Goal: Communication & Community: Answer question/provide support

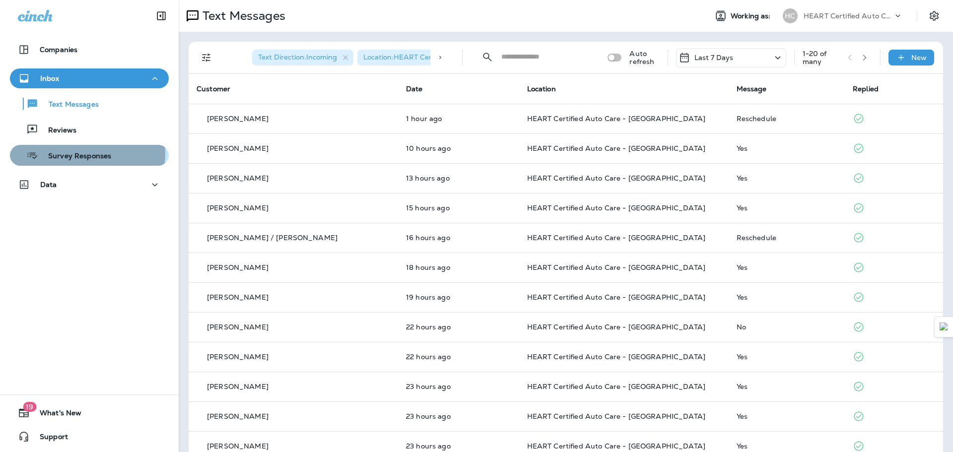
click at [85, 154] on p "Survey Responses" at bounding box center [74, 156] width 73 height 9
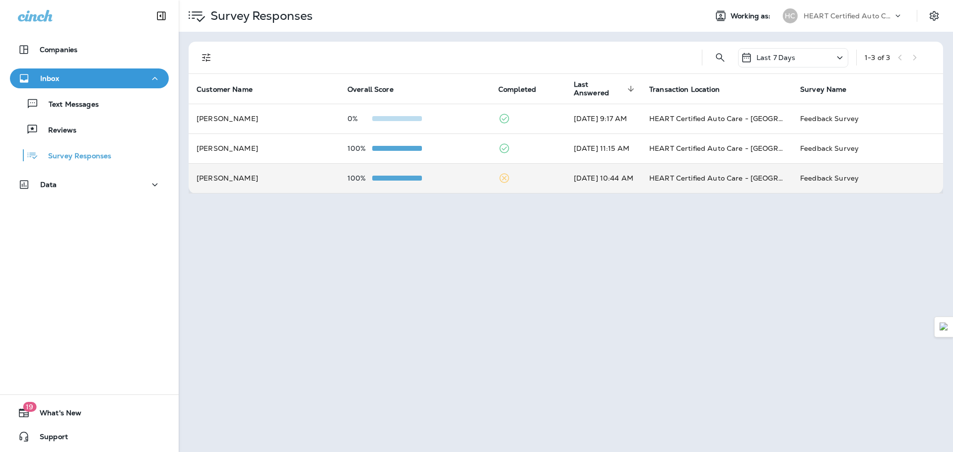
click at [265, 178] on td "[PERSON_NAME]" at bounding box center [264, 178] width 151 height 30
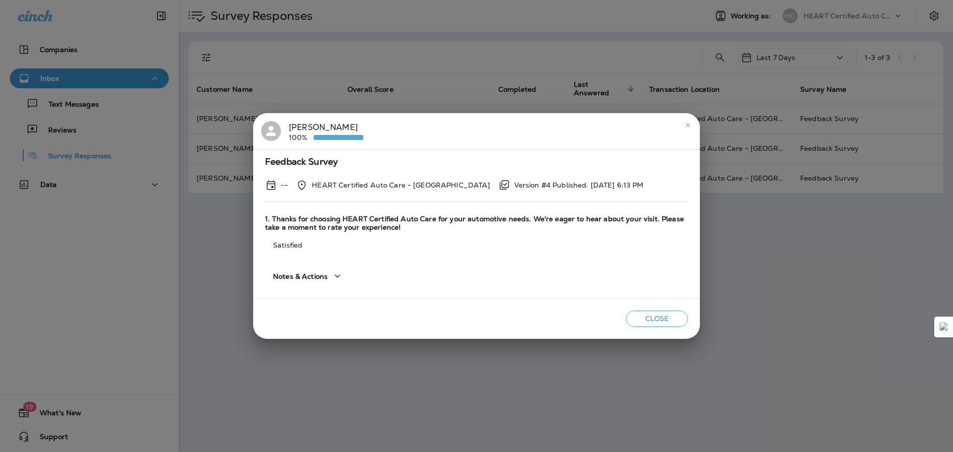
click at [689, 122] on icon "close" at bounding box center [688, 125] width 8 height 8
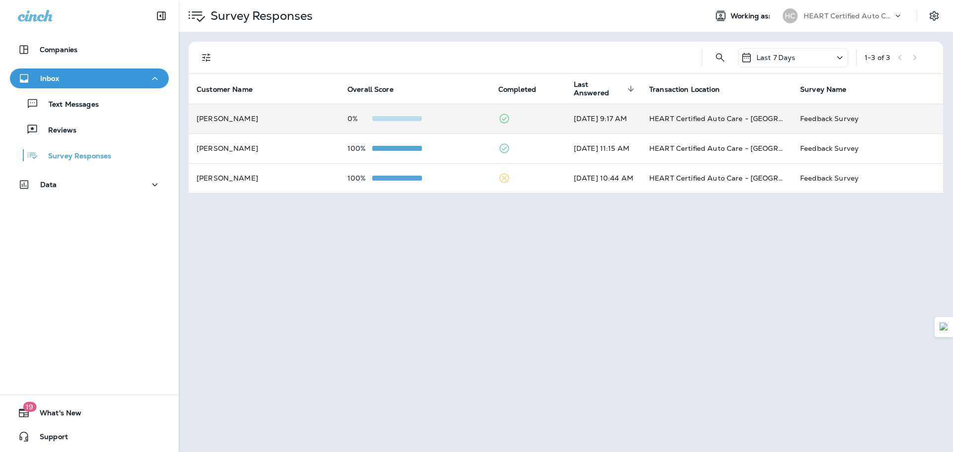
click at [235, 113] on td "[PERSON_NAME]" at bounding box center [264, 119] width 151 height 30
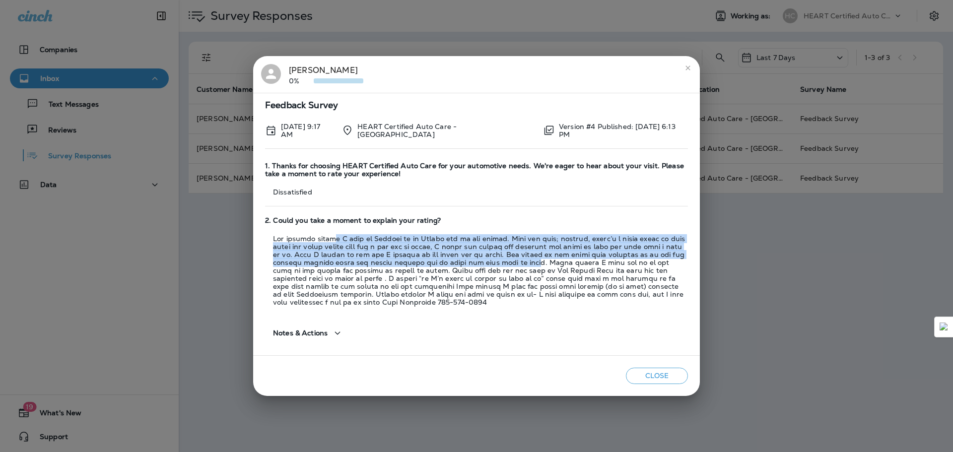
drag, startPoint x: 336, startPoint y: 238, endPoint x: 500, endPoint y: 265, distance: 166.6
click at [500, 265] on p at bounding box center [476, 271] width 423 height 72
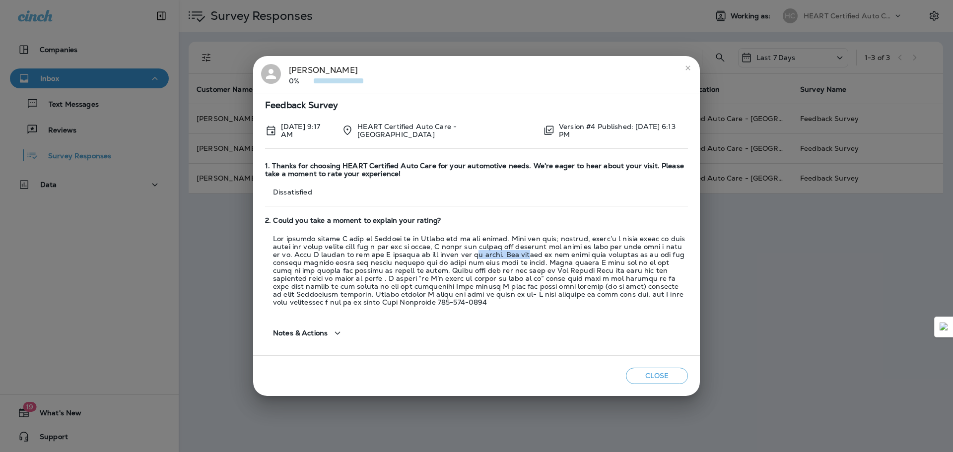
drag, startPoint x: 464, startPoint y: 255, endPoint x: 509, endPoint y: 255, distance: 45.7
click at [509, 255] on p at bounding box center [476, 271] width 423 height 72
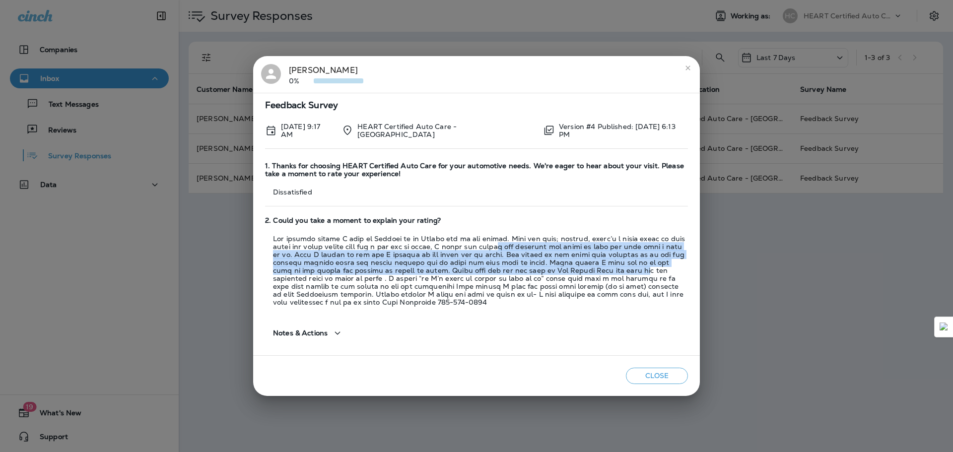
drag, startPoint x: 503, startPoint y: 246, endPoint x: 577, endPoint y: 267, distance: 77.7
click at [577, 267] on p at bounding box center [476, 271] width 423 height 72
click at [576, 266] on p at bounding box center [476, 271] width 423 height 72
click at [419, 255] on p at bounding box center [476, 271] width 423 height 72
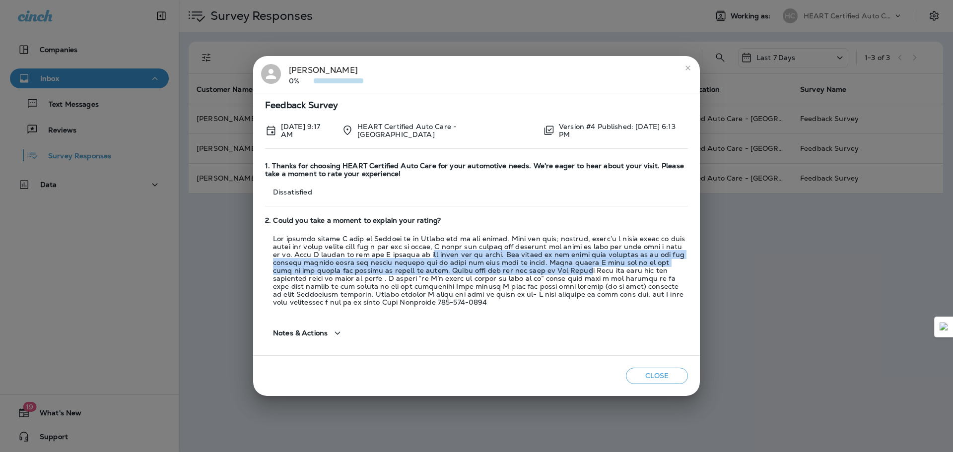
drag, startPoint x: 419, startPoint y: 255, endPoint x: 513, endPoint y: 268, distance: 95.2
click at [513, 268] on p at bounding box center [476, 271] width 423 height 72
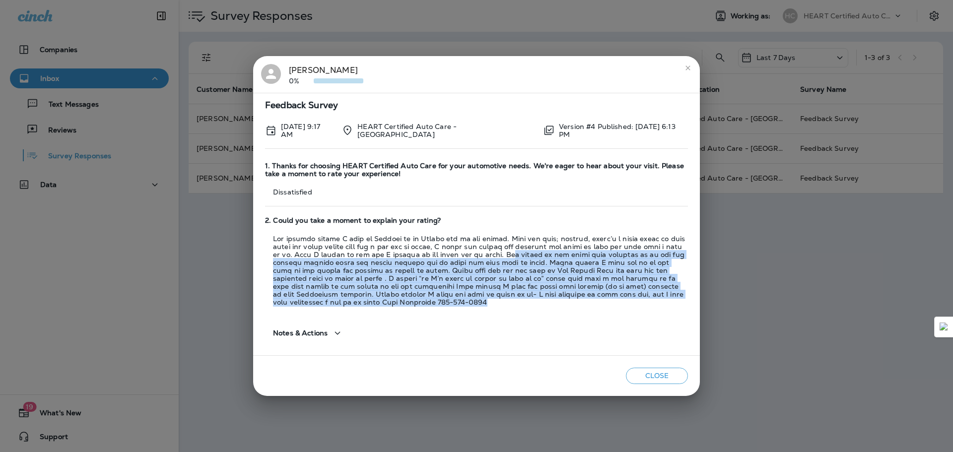
drag, startPoint x: 494, startPoint y: 253, endPoint x: 445, endPoint y: 301, distance: 68.8
click at [445, 301] on p at bounding box center [476, 271] width 423 height 72
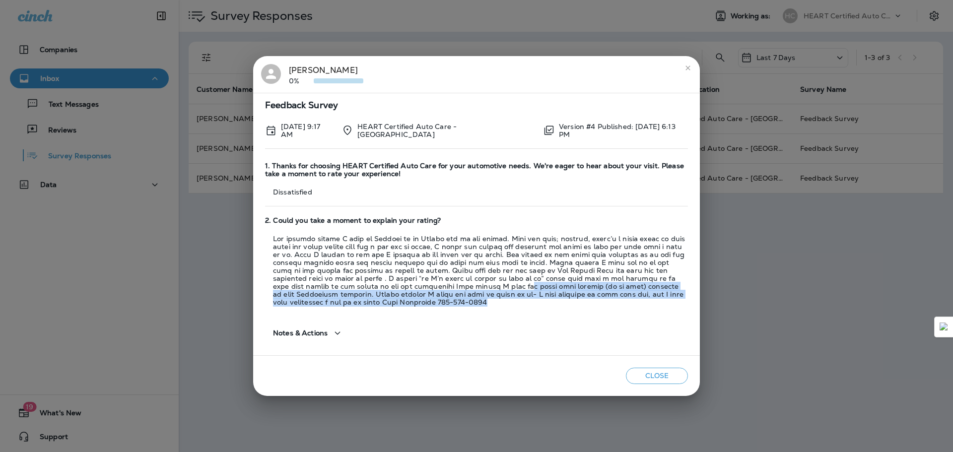
drag, startPoint x: 413, startPoint y: 287, endPoint x: 470, endPoint y: 302, distance: 59.1
click at [470, 302] on p at bounding box center [476, 271] width 423 height 72
drag, startPoint x: 425, startPoint y: 283, endPoint x: 467, endPoint y: 301, distance: 46.3
click at [467, 301] on p at bounding box center [476, 271] width 423 height 72
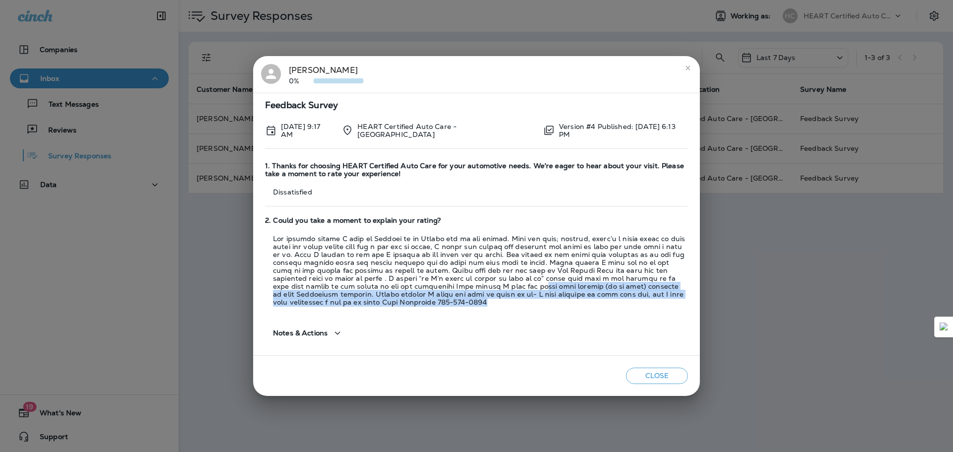
click at [467, 301] on p at bounding box center [476, 271] width 423 height 72
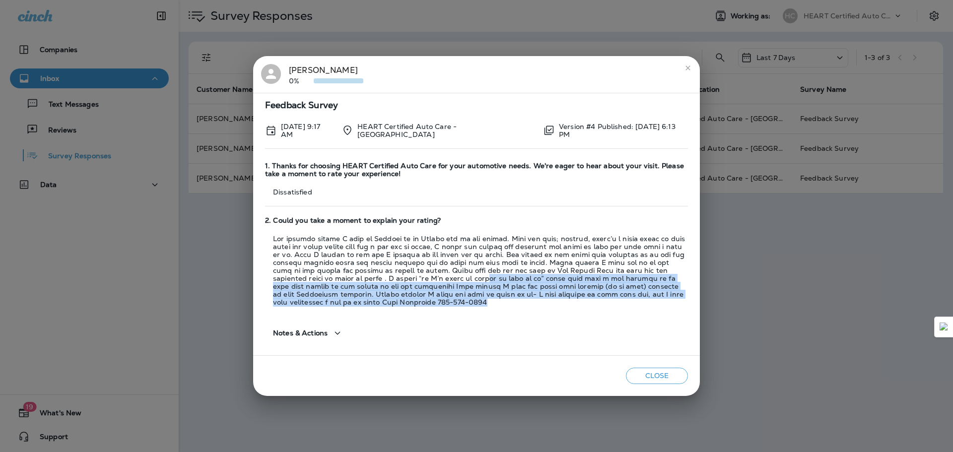
drag, startPoint x: 398, startPoint y: 279, endPoint x: 465, endPoint y: 302, distance: 71.5
click at [465, 302] on p at bounding box center [476, 271] width 423 height 72
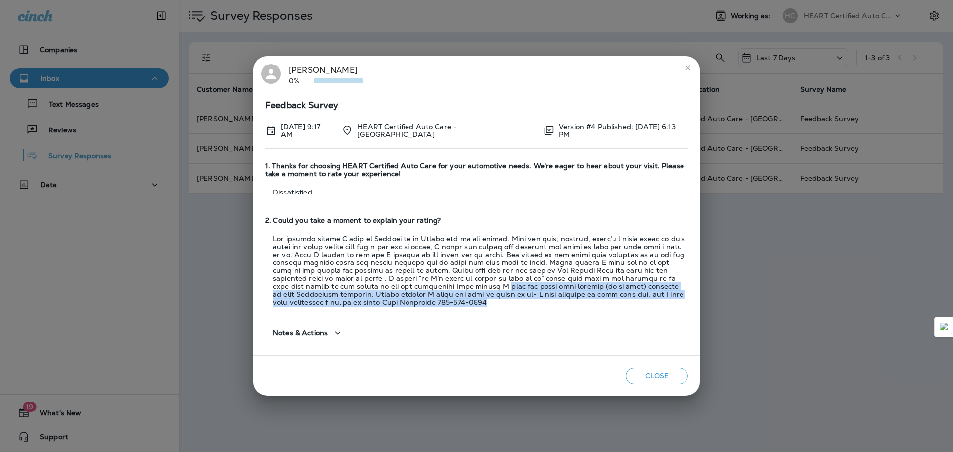
drag, startPoint x: 455, startPoint y: 300, endPoint x: 398, endPoint y: 287, distance: 59.1
click at [398, 287] on p at bounding box center [476, 271] width 423 height 72
drag, startPoint x: 398, startPoint y: 287, endPoint x: 455, endPoint y: 303, distance: 59.9
click at [455, 303] on p at bounding box center [476, 271] width 423 height 72
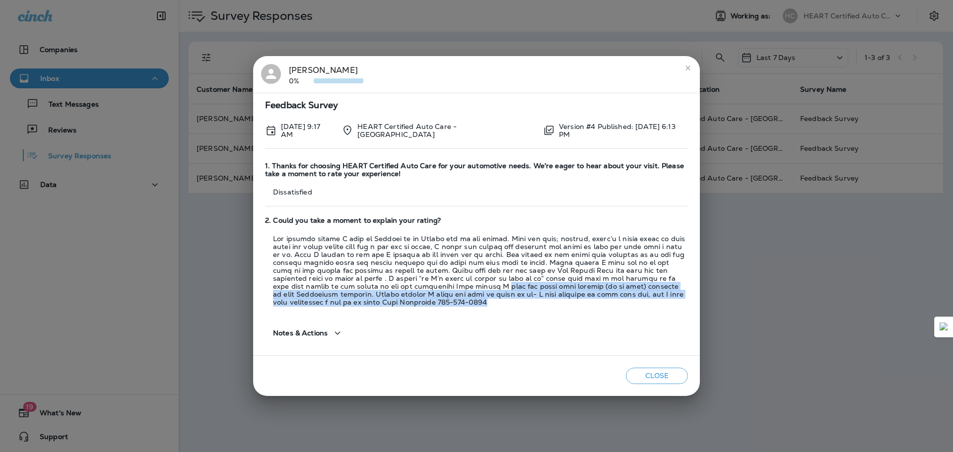
click at [455, 303] on p at bounding box center [476, 271] width 423 height 72
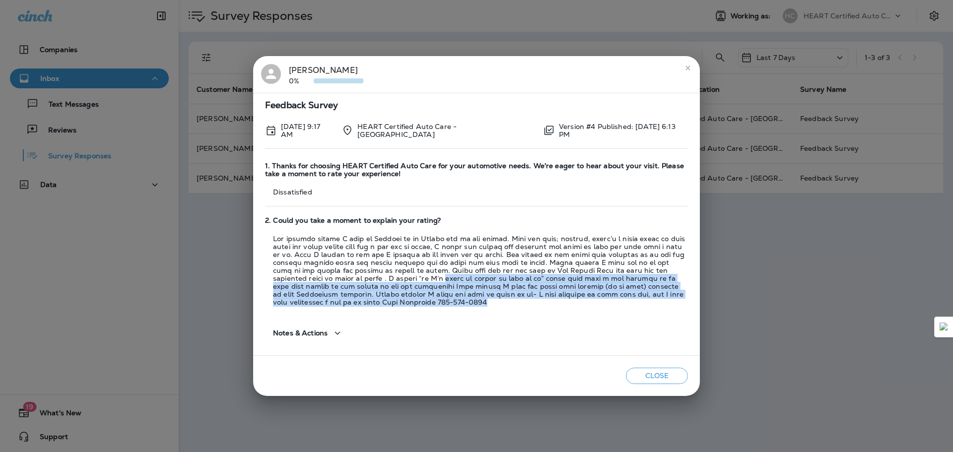
drag, startPoint x: 455, startPoint y: 303, endPoint x: 361, endPoint y: 278, distance: 97.1
click at [361, 278] on p at bounding box center [476, 271] width 423 height 72
drag, startPoint x: 361, startPoint y: 278, endPoint x: 447, endPoint y: 300, distance: 88.2
click at [447, 300] on p at bounding box center [476, 271] width 423 height 72
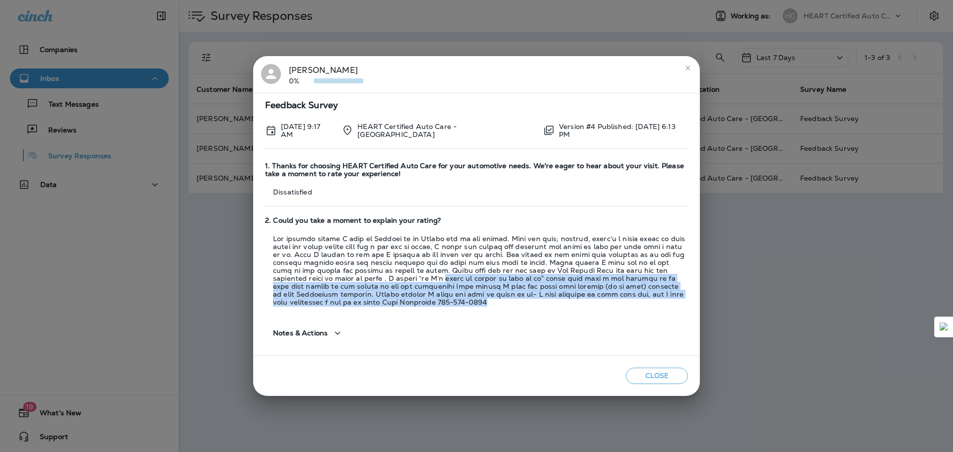
click at [447, 300] on p at bounding box center [476, 271] width 423 height 72
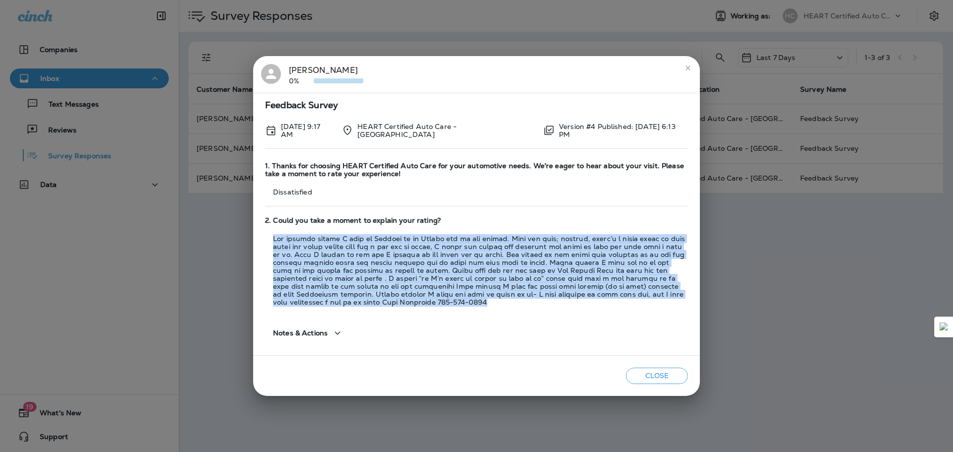
drag, startPoint x: 447, startPoint y: 300, endPoint x: 272, endPoint y: 241, distance: 185.0
click at [272, 241] on p at bounding box center [476, 271] width 423 height 72
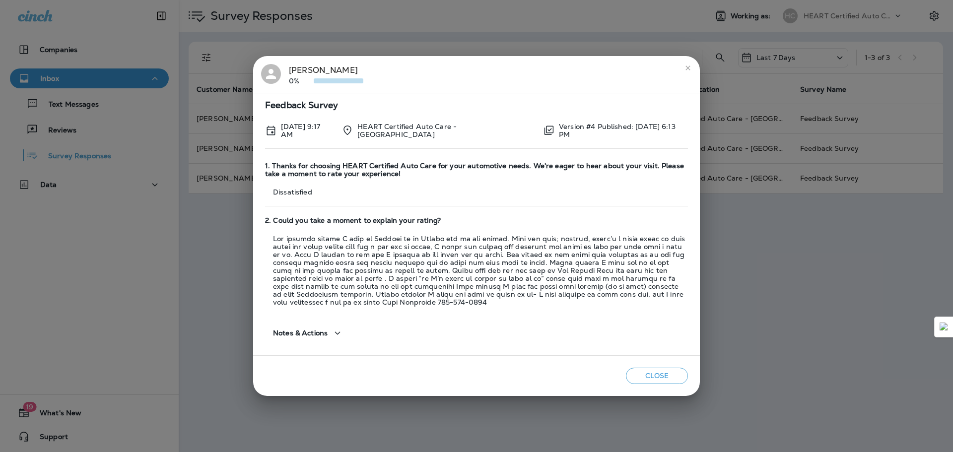
click at [685, 71] on icon "close" at bounding box center [688, 68] width 8 height 8
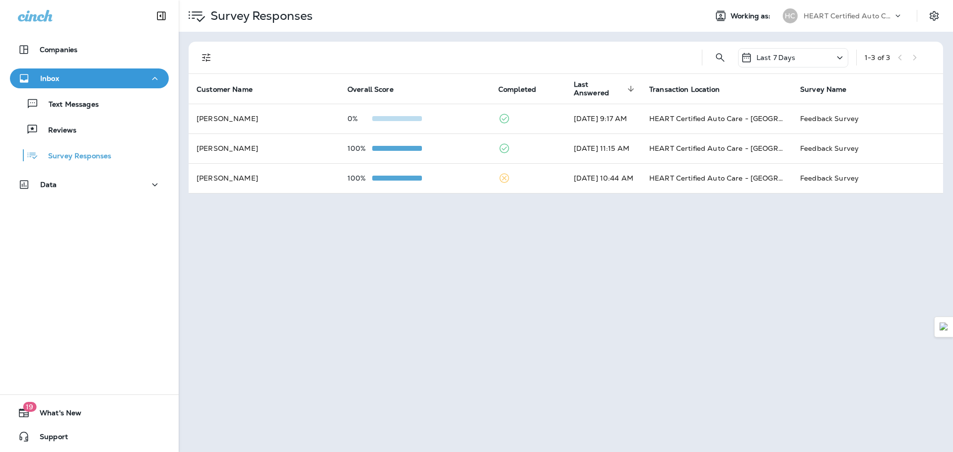
click at [97, 117] on div "Text Messages Reviews Survey Responses" at bounding box center [89, 126] width 159 height 77
click at [99, 109] on div "Text Messages" at bounding box center [89, 103] width 151 height 15
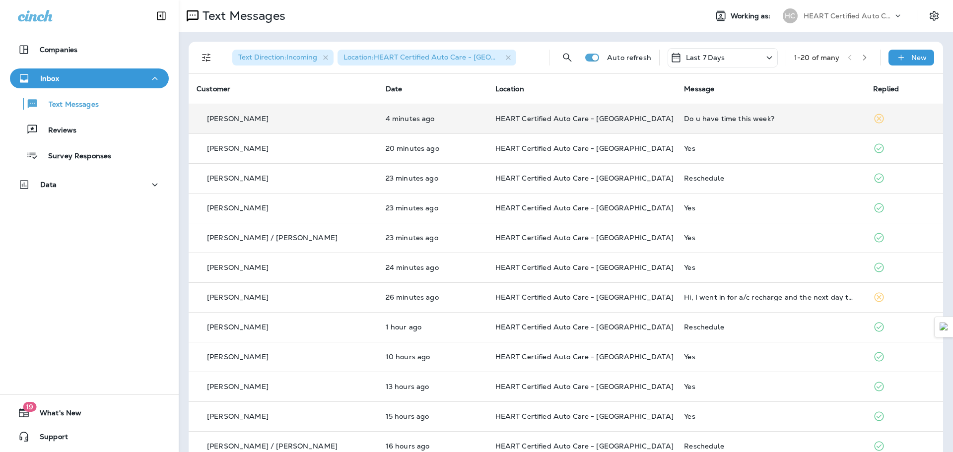
click at [268, 112] on td "[PERSON_NAME]" at bounding box center [283, 119] width 189 height 30
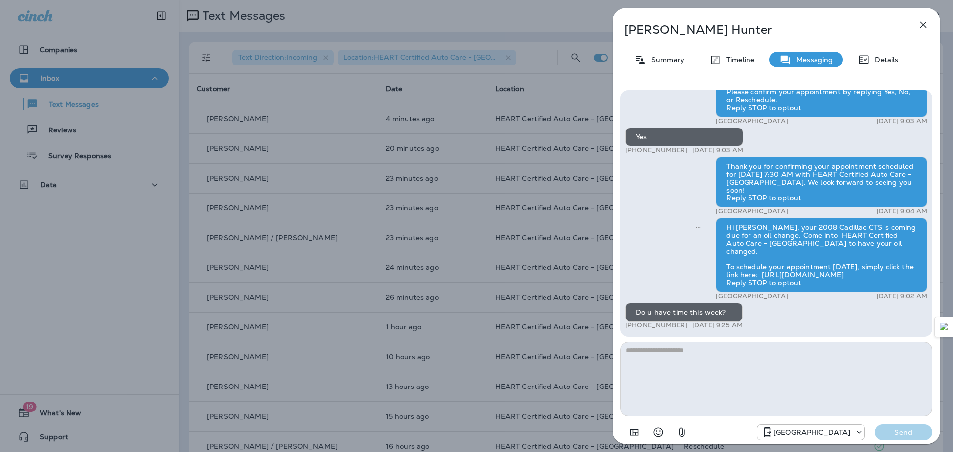
click at [701, 356] on textarea at bounding box center [777, 379] width 312 height 74
type textarea "*"
type textarea "**********"
click at [908, 427] on button "Send" at bounding box center [904, 433] width 58 height 16
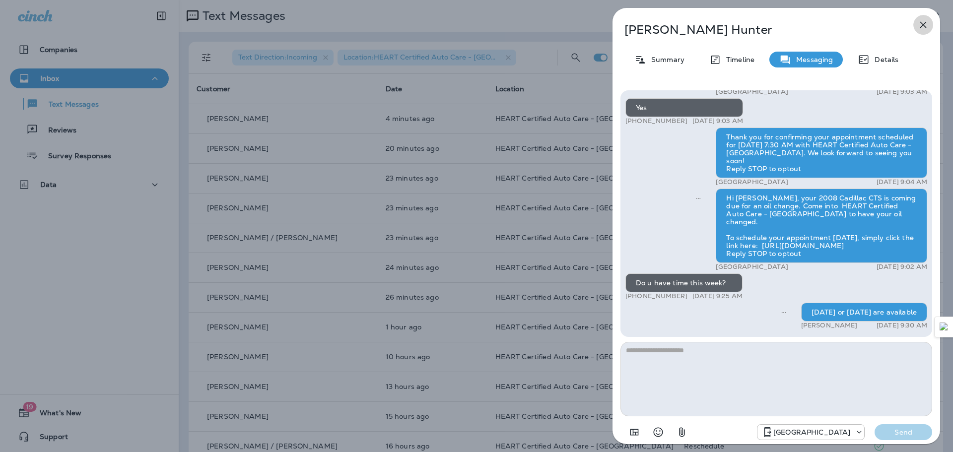
click at [920, 23] on icon "button" at bounding box center [924, 25] width 12 height 12
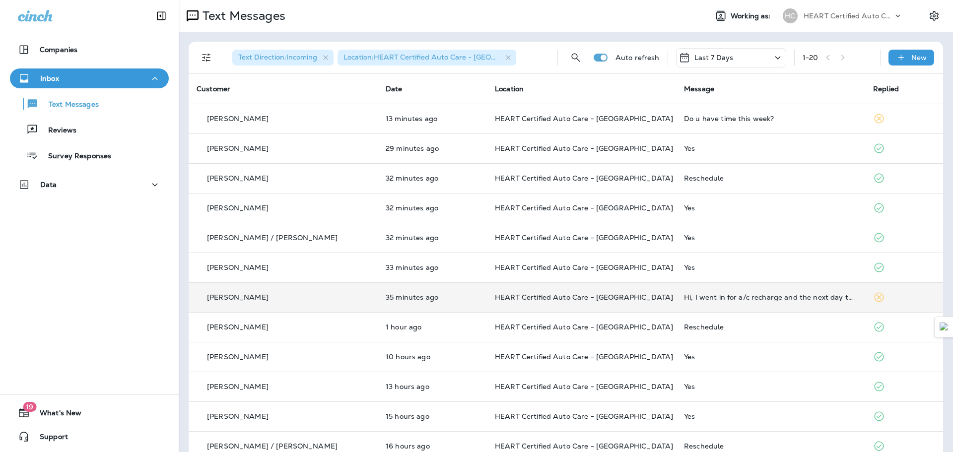
click at [743, 295] on div "Hi, I went in for a/c recharge and the next day there was no cold air coming ou…" at bounding box center [770, 297] width 173 height 8
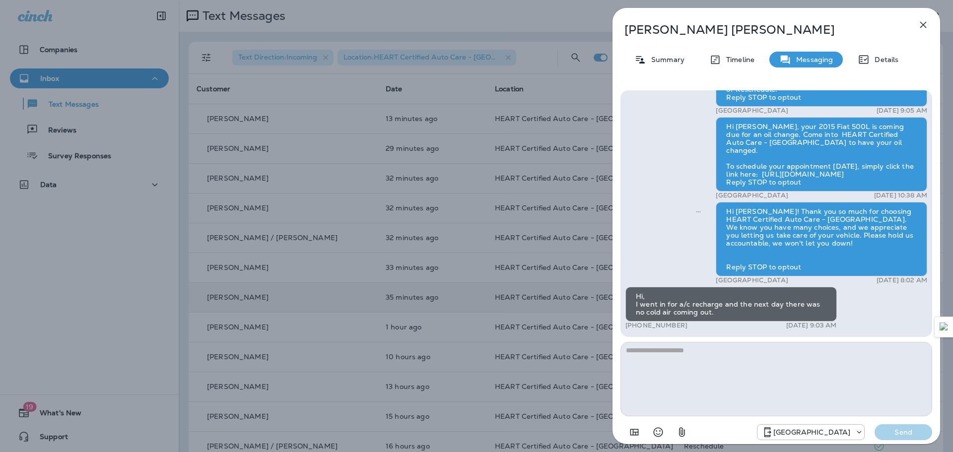
click at [720, 365] on textarea at bounding box center [777, 379] width 312 height 74
click at [719, 362] on textarea at bounding box center [777, 379] width 312 height 74
click at [706, 344] on textarea at bounding box center [777, 379] width 312 height 74
click at [709, 347] on textarea at bounding box center [777, 379] width 312 height 74
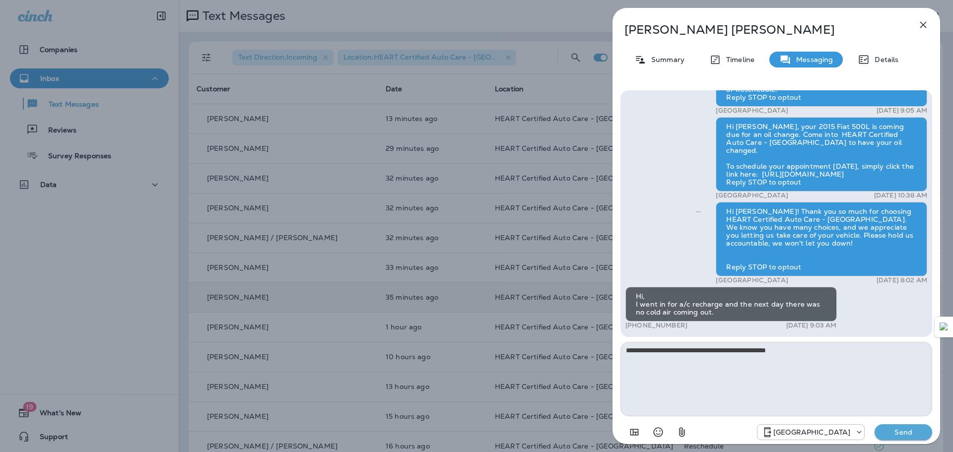
type textarea "**********"
click at [905, 435] on p "Send" at bounding box center [904, 432] width 42 height 9
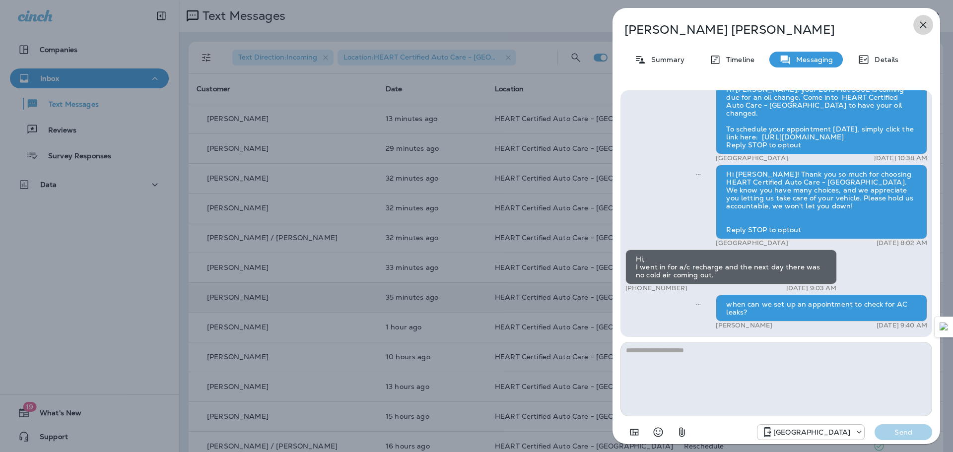
click at [926, 20] on icon "button" at bounding box center [924, 25] width 12 height 12
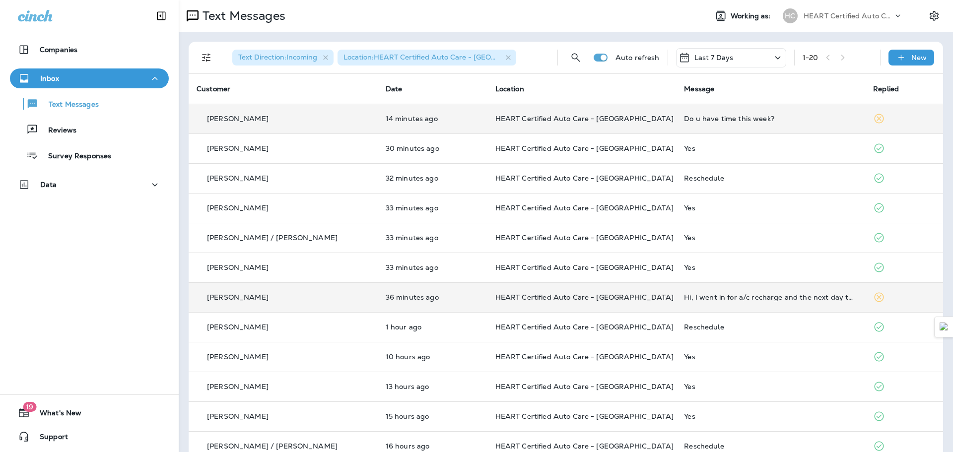
click at [689, 121] on div "Do u have time this week?" at bounding box center [770, 119] width 173 height 8
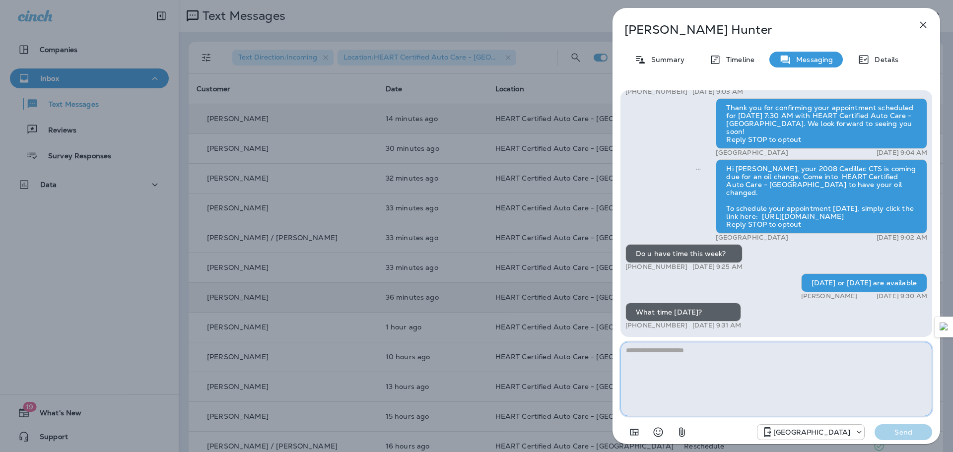
click at [703, 369] on textarea at bounding box center [777, 379] width 312 height 74
click at [701, 352] on textarea "**********" at bounding box center [777, 379] width 312 height 74
type textarea "**********"
click at [916, 426] on button "Send" at bounding box center [904, 433] width 58 height 16
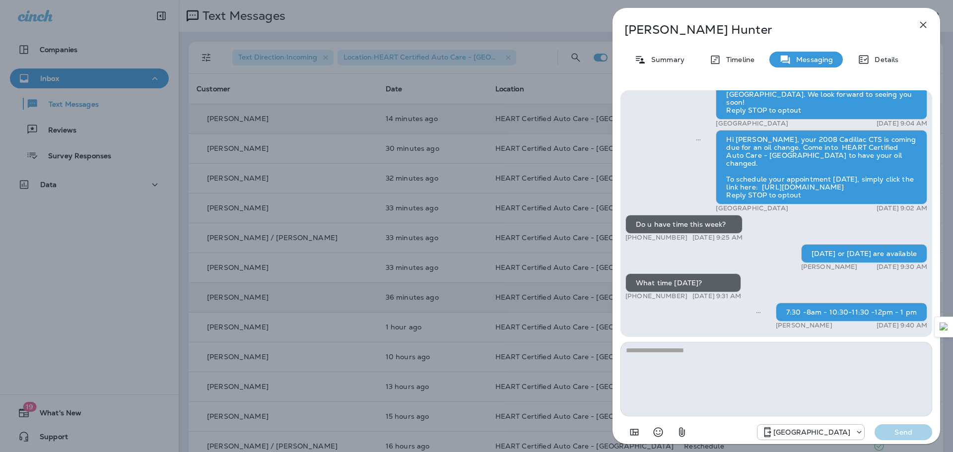
click at [930, 22] on button "button" at bounding box center [924, 25] width 20 height 20
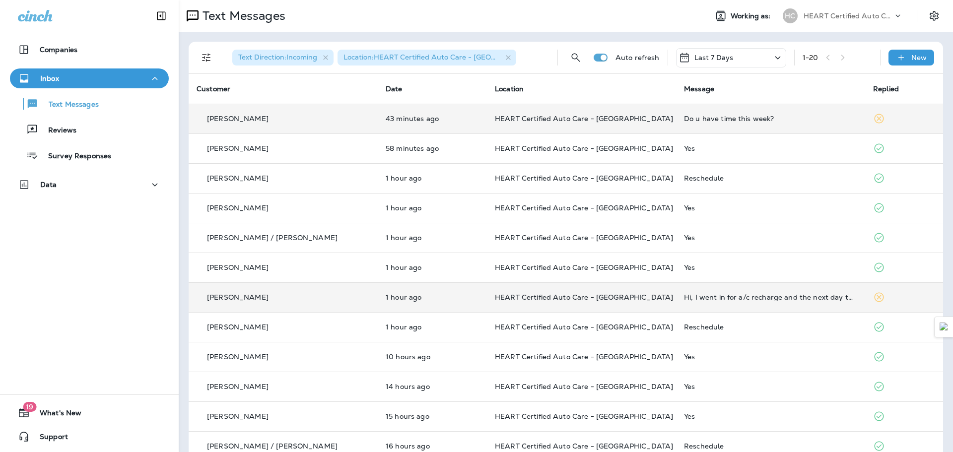
click at [702, 122] on div "Do u have time this week?" at bounding box center [770, 119] width 173 height 8
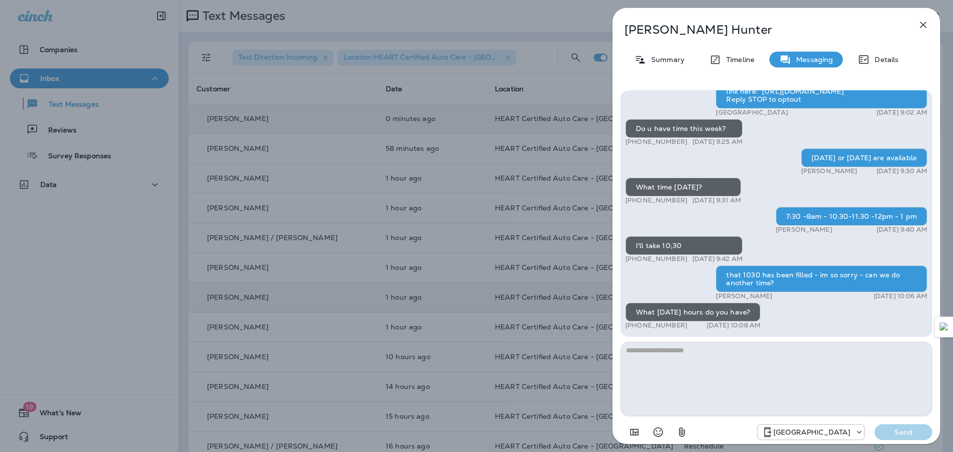
click at [715, 351] on textarea at bounding box center [777, 379] width 312 height 74
click at [691, 381] on textarea at bounding box center [777, 379] width 312 height 74
click at [690, 371] on textarea at bounding box center [777, 379] width 312 height 74
type textarea "**********"
click at [884, 425] on button "Send" at bounding box center [904, 433] width 58 height 16
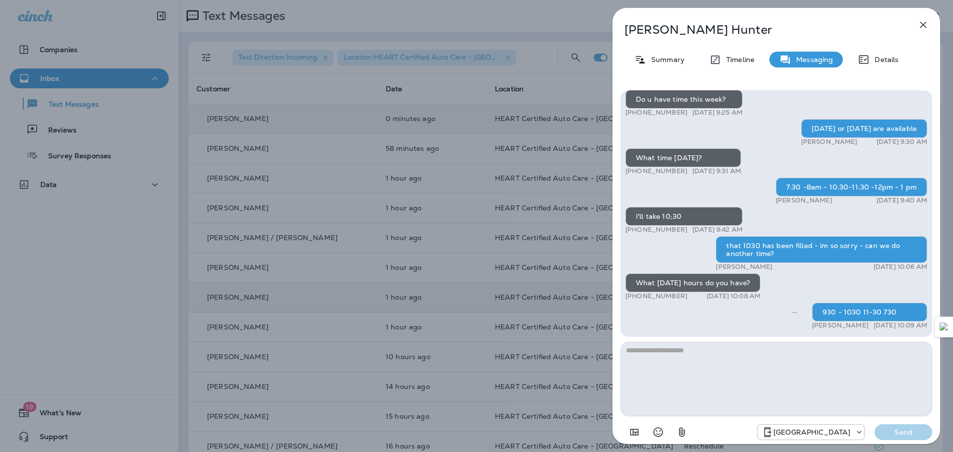
click at [926, 26] on icon "button" at bounding box center [924, 25] width 6 height 6
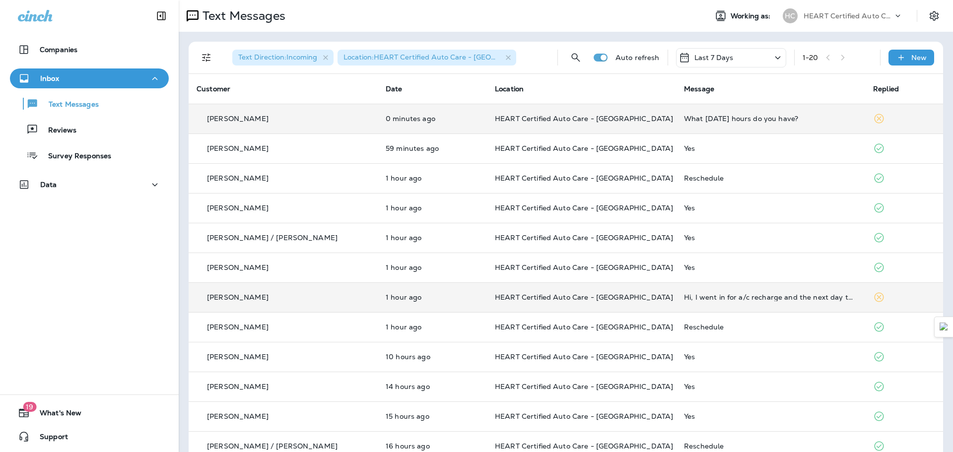
click at [738, 289] on td "Hi, I went in for a/c recharge and the next day there was no cold air coming ou…" at bounding box center [770, 298] width 189 height 30
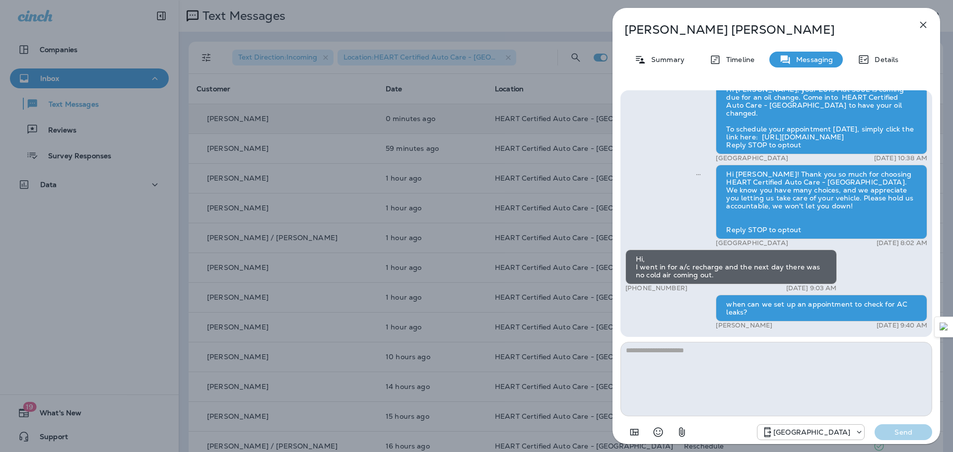
click at [927, 23] on icon "button" at bounding box center [924, 25] width 12 height 12
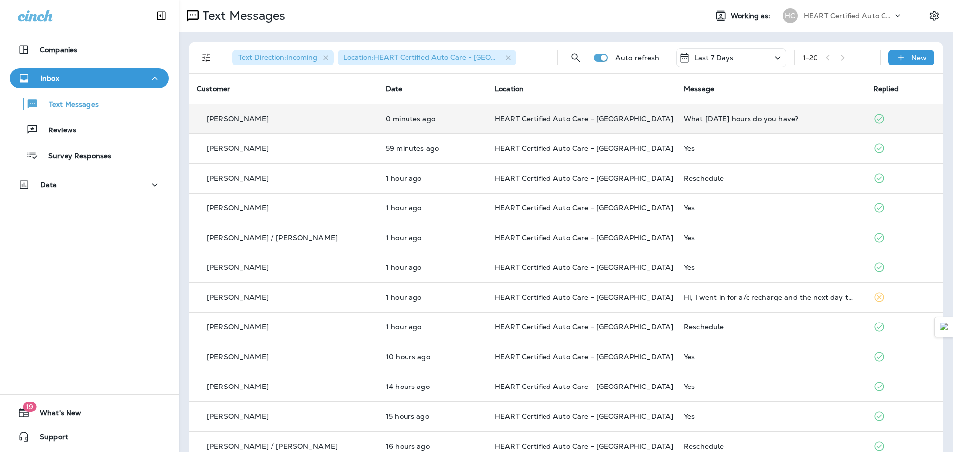
click at [680, 123] on td "What [DATE] hours do you have?" at bounding box center [770, 119] width 189 height 30
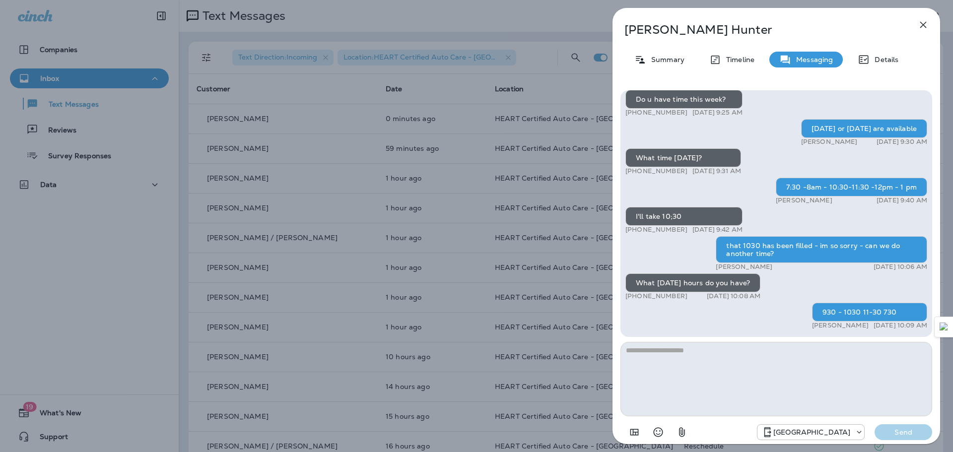
click at [920, 21] on icon "button" at bounding box center [924, 25] width 12 height 12
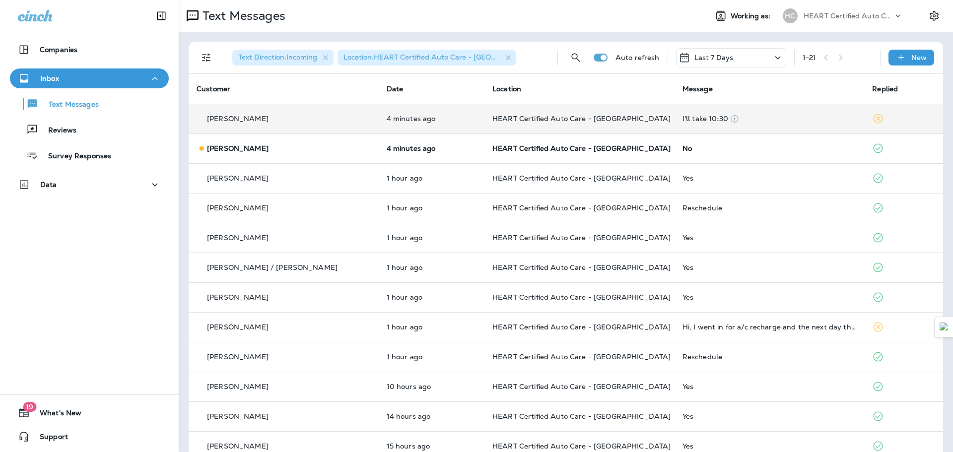
click at [688, 114] on td "I'll take 10:30 🕥" at bounding box center [770, 119] width 190 height 30
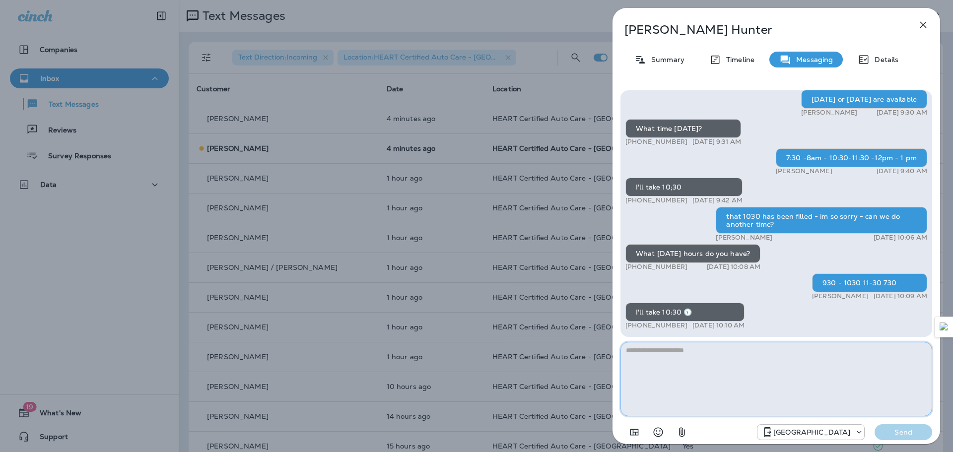
click at [710, 380] on textarea at bounding box center [777, 379] width 312 height 74
type textarea "**********"
click at [908, 437] on button "Send" at bounding box center [904, 433] width 58 height 16
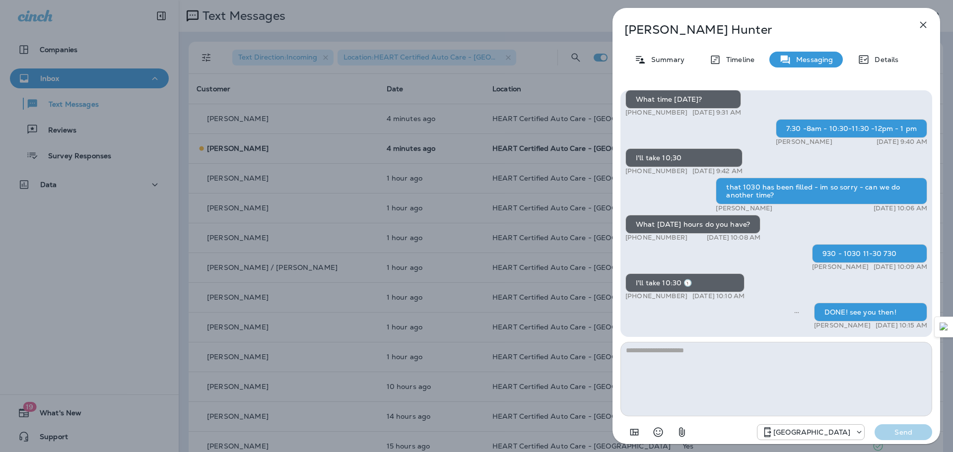
click at [925, 23] on icon "button" at bounding box center [924, 25] width 6 height 6
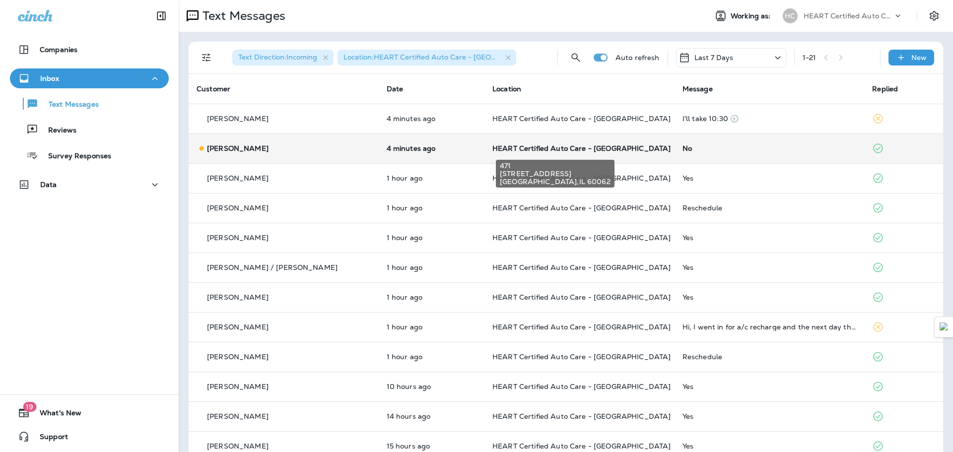
click at [564, 149] on span "HEART Certified Auto Care - [GEOGRAPHIC_DATA]" at bounding box center [582, 148] width 178 height 9
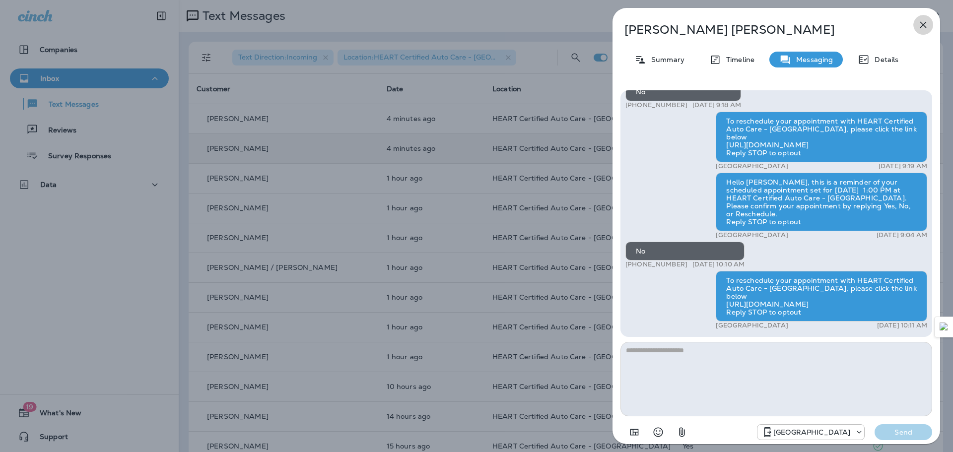
click at [925, 24] on icon "button" at bounding box center [924, 25] width 6 height 6
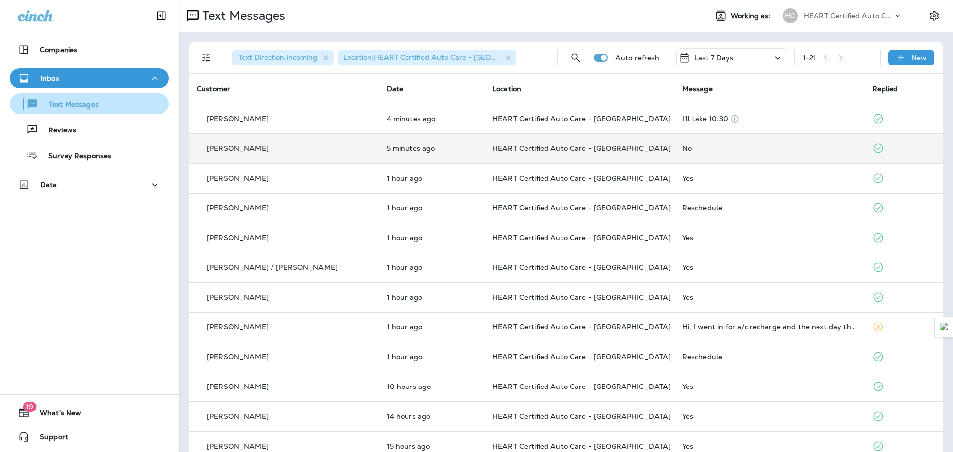
click at [87, 103] on p "Text Messages" at bounding box center [69, 104] width 60 height 9
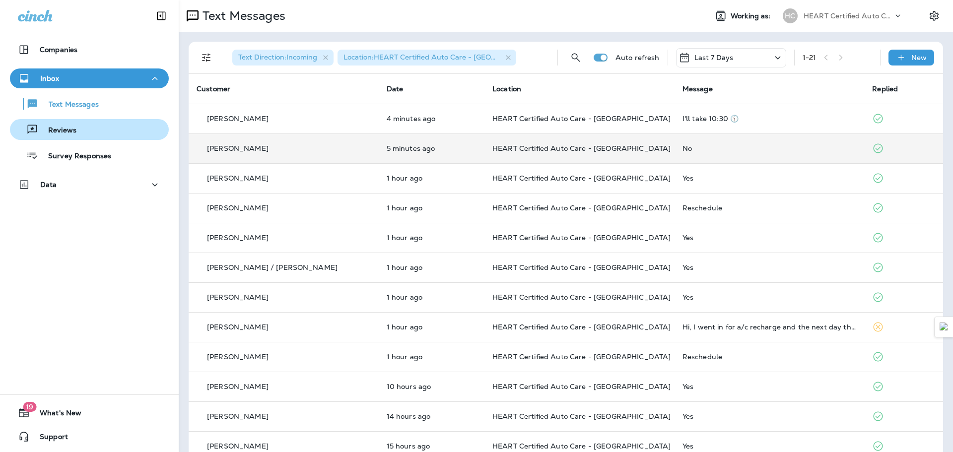
click at [85, 127] on div "Reviews" at bounding box center [89, 129] width 151 height 15
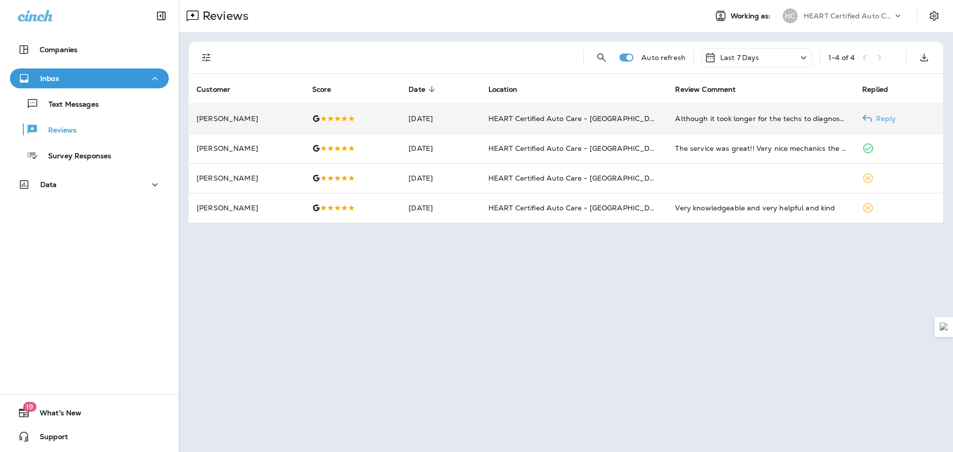
click at [342, 120] on div at bounding box center [352, 119] width 81 height 8
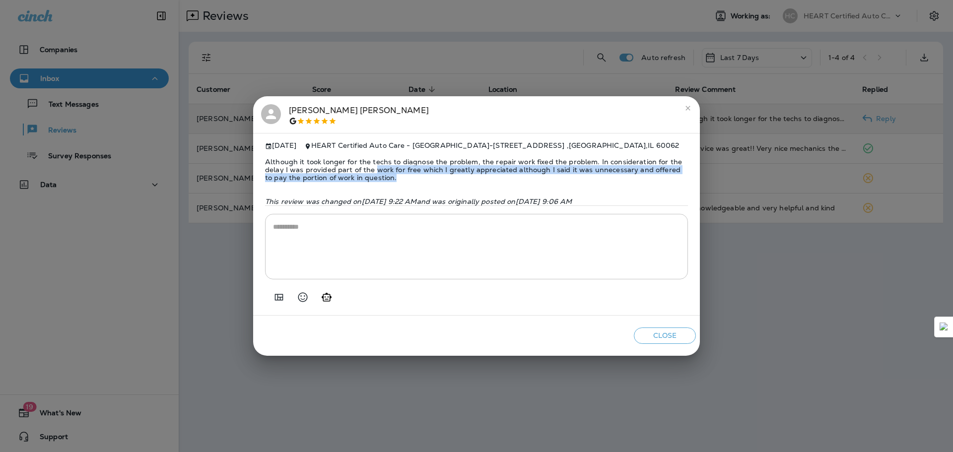
drag, startPoint x: 373, startPoint y: 169, endPoint x: 423, endPoint y: 172, distance: 49.7
click at [423, 172] on span "Although it took longer for the techs to diagnose the problem, the repair work …" at bounding box center [476, 170] width 423 height 40
click at [424, 172] on span "Although it took longer for the techs to diagnose the problem, the repair work …" at bounding box center [476, 170] width 423 height 40
drag, startPoint x: 423, startPoint y: 167, endPoint x: 446, endPoint y: 173, distance: 24.1
click at [446, 173] on span "Although it took longer for the techs to diagnose the problem, the repair work …" at bounding box center [476, 170] width 423 height 40
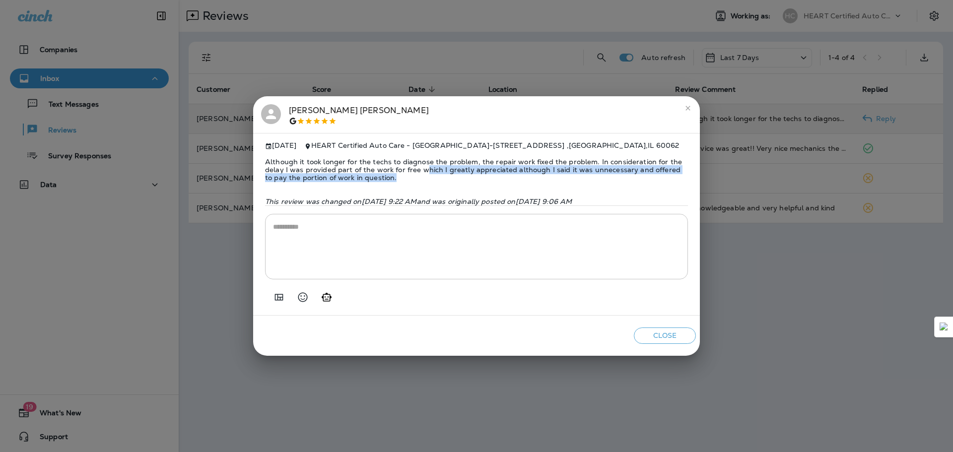
click at [446, 173] on span "Although it took longer for the techs to diagnose the problem, the repair work …" at bounding box center [476, 170] width 423 height 40
drag, startPoint x: 437, startPoint y: 166, endPoint x: 452, endPoint y: 173, distance: 16.9
click at [452, 173] on span "Although it took longer for the techs to diagnose the problem, the repair work …" at bounding box center [476, 170] width 423 height 40
drag, startPoint x: 447, startPoint y: 166, endPoint x: 455, endPoint y: 175, distance: 11.6
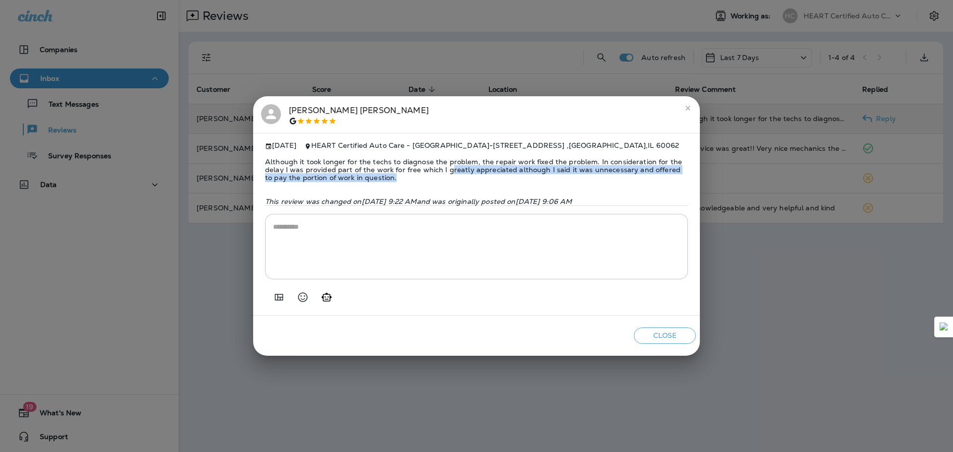
click at [455, 175] on span "Although it took longer for the techs to diagnose the problem, the repair work …" at bounding box center [476, 170] width 423 height 40
drag, startPoint x: 455, startPoint y: 175, endPoint x: 409, endPoint y: 164, distance: 47.3
click at [409, 164] on span "Although it took longer for the techs to diagnose the problem, the repair work …" at bounding box center [476, 170] width 423 height 40
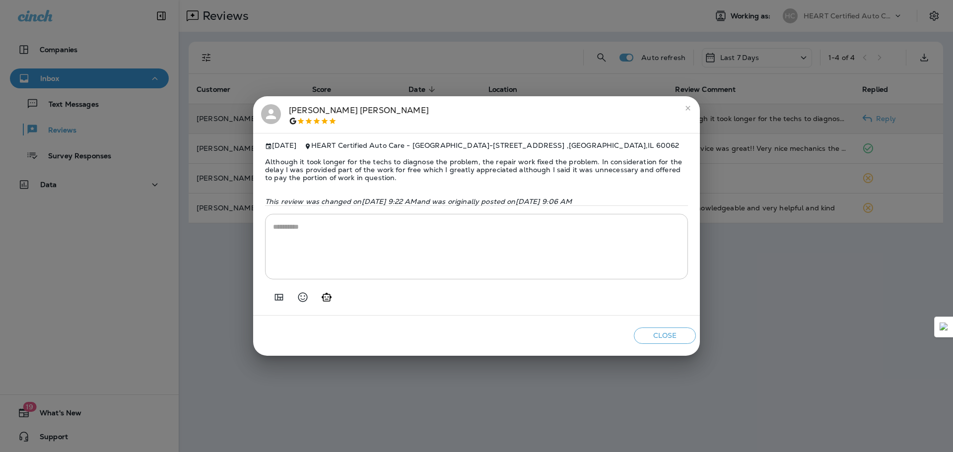
click at [688, 106] on icon "close" at bounding box center [688, 108] width 4 height 4
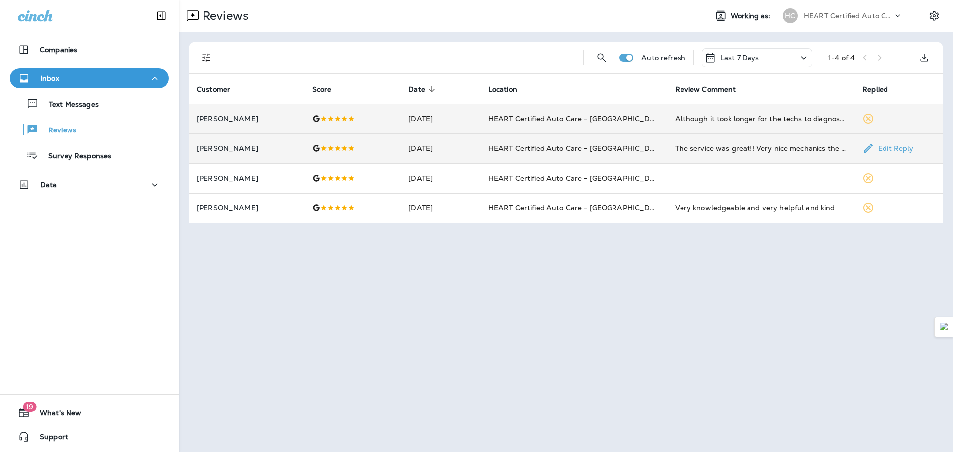
click at [335, 143] on td at bounding box center [352, 149] width 97 height 30
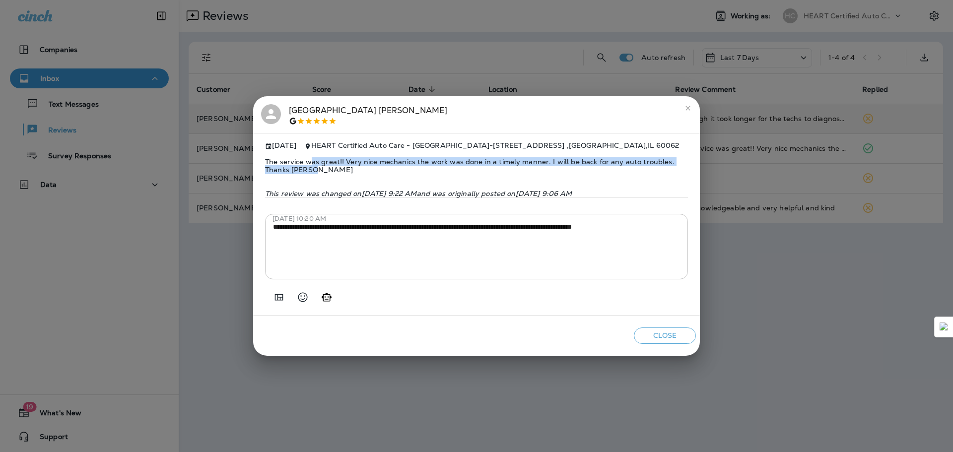
drag, startPoint x: 310, startPoint y: 156, endPoint x: 404, endPoint y: 165, distance: 94.7
click at [404, 165] on span "The service was great!! Very nice mechanics the work was done in a timely manne…" at bounding box center [476, 166] width 423 height 32
drag, startPoint x: 404, startPoint y: 165, endPoint x: 354, endPoint y: 156, distance: 50.9
click at [354, 156] on span "The service was great!! Very nice mechanics the work was done in a timely manne…" at bounding box center [476, 166] width 423 height 32
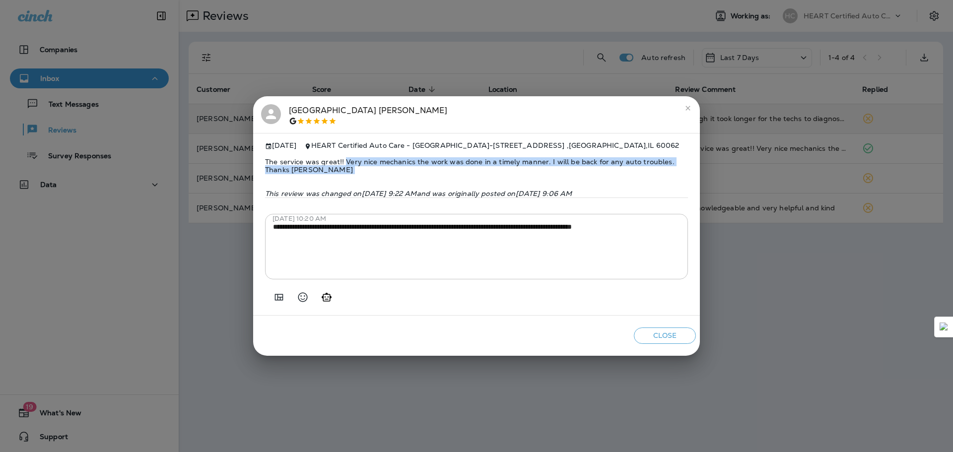
click at [354, 156] on span "The service was great!! Very nice mechanics the work was done in a timely manne…" at bounding box center [476, 166] width 423 height 32
drag, startPoint x: 354, startPoint y: 156, endPoint x: 389, endPoint y: 164, distance: 36.3
click at [389, 164] on span "The service was great!! Very nice mechanics the work was done in a timely manne…" at bounding box center [476, 166] width 423 height 32
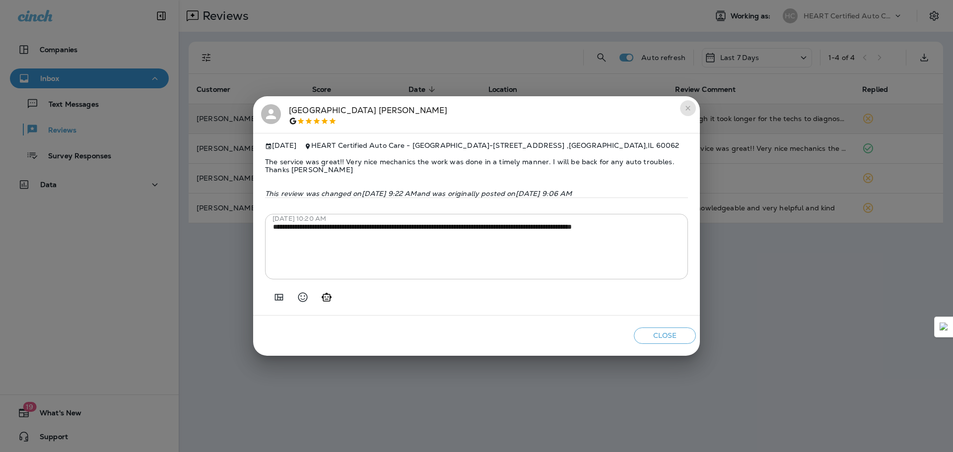
click at [694, 104] on button "close" at bounding box center [688, 108] width 16 height 16
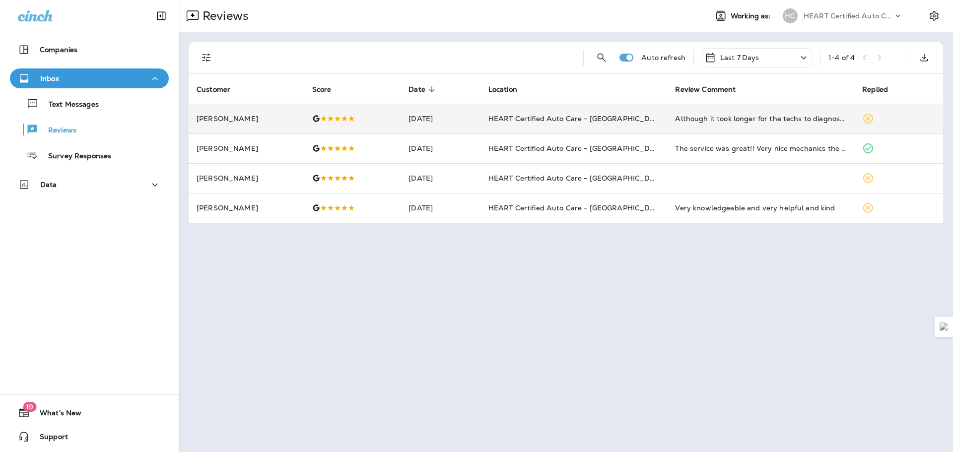
click at [69, 75] on div "Inbox" at bounding box center [89, 78] width 143 height 12
click at [72, 76] on div "Inbox" at bounding box center [89, 78] width 143 height 12
click at [86, 113] on button "Text Messages" at bounding box center [89, 103] width 159 height 21
